Goal: Transaction & Acquisition: Purchase product/service

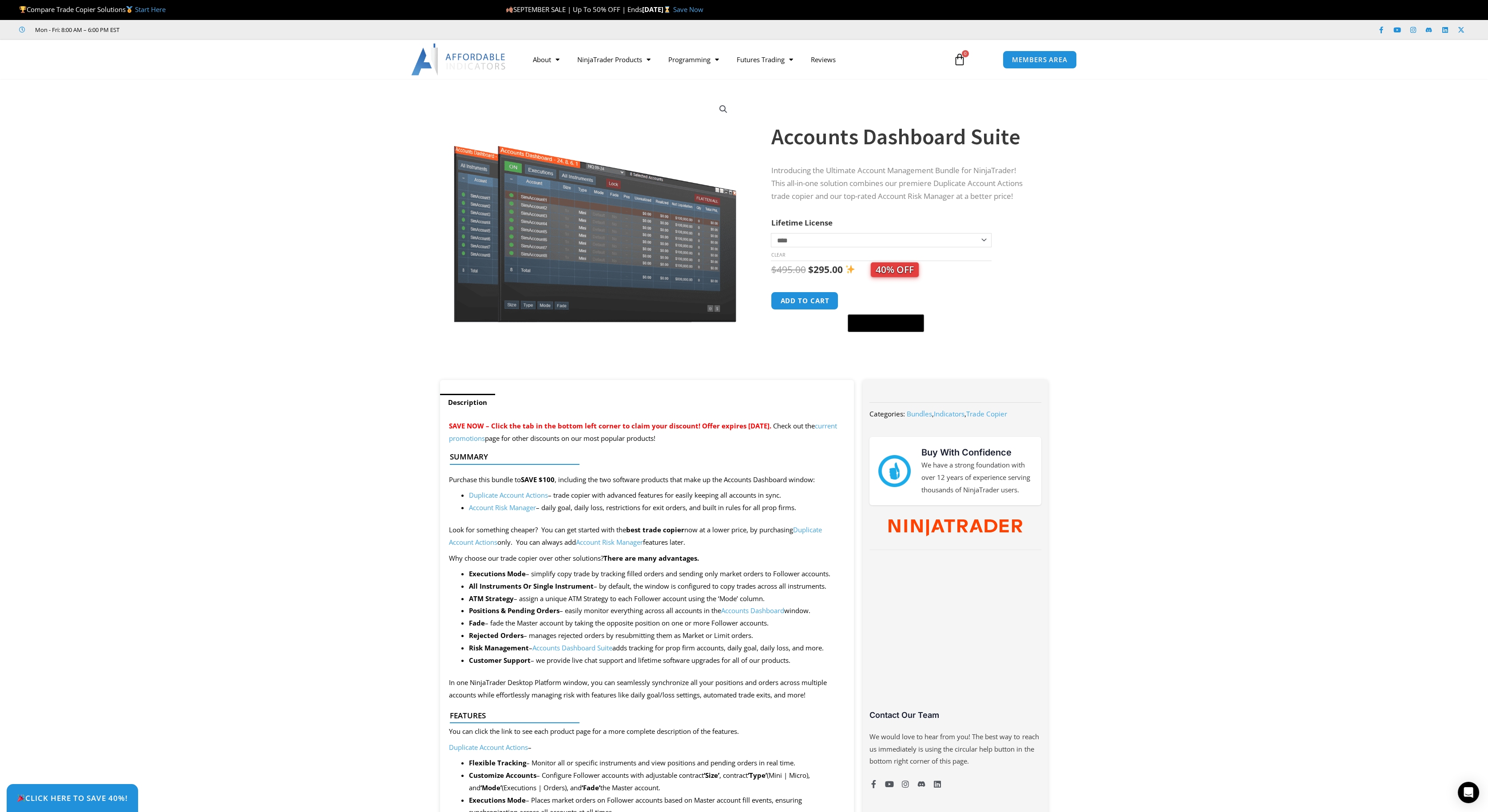
click at [984, 242] on select "**********" at bounding box center [881, 240] width 221 height 14
click at [771, 233] on select "**********" at bounding box center [881, 240] width 221 height 14
click at [301, 157] on section "**********" at bounding box center [744, 234] width 1488 height 292
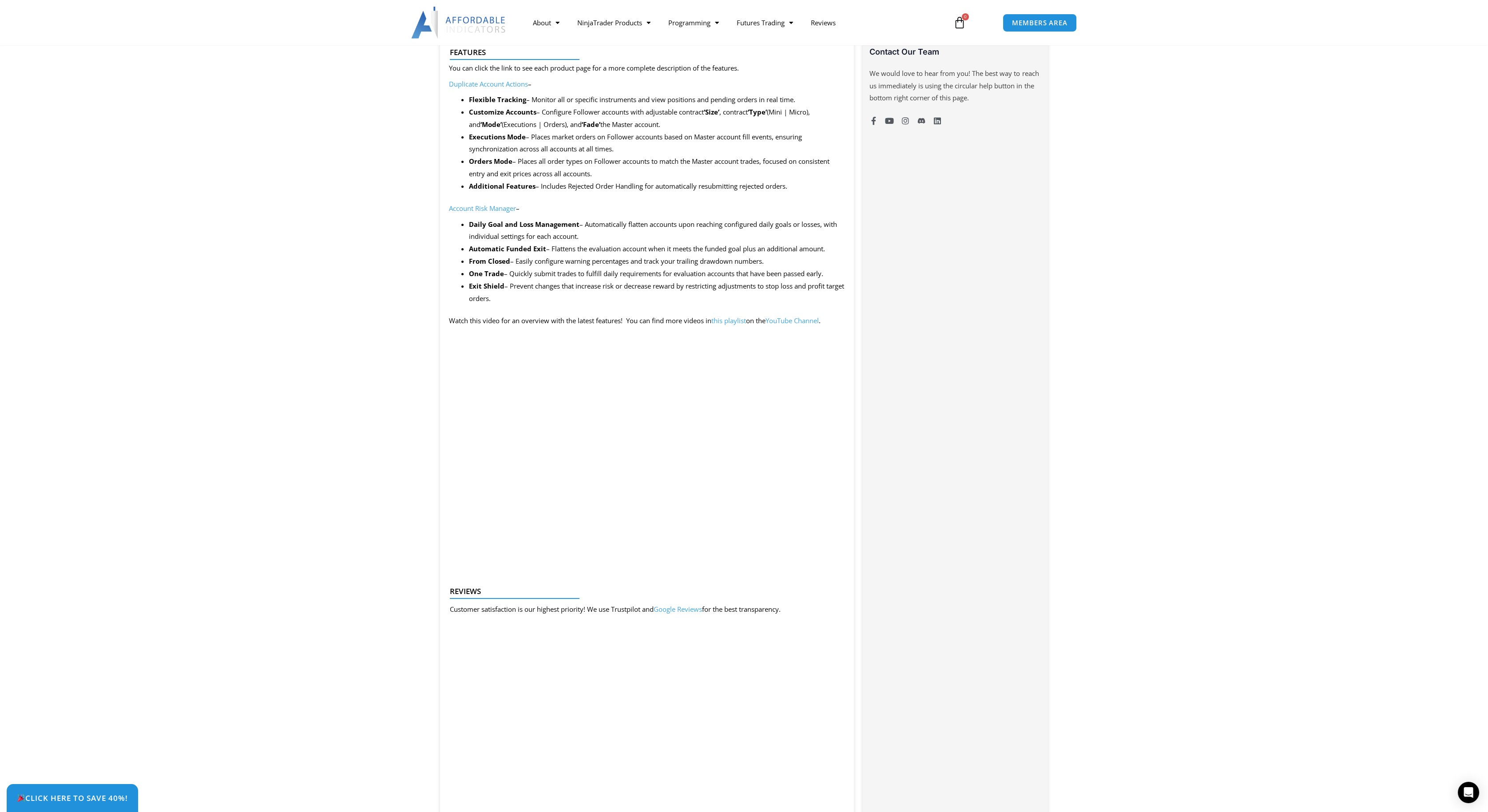
scroll to position [763, 0]
